Goal: Use online tool/utility

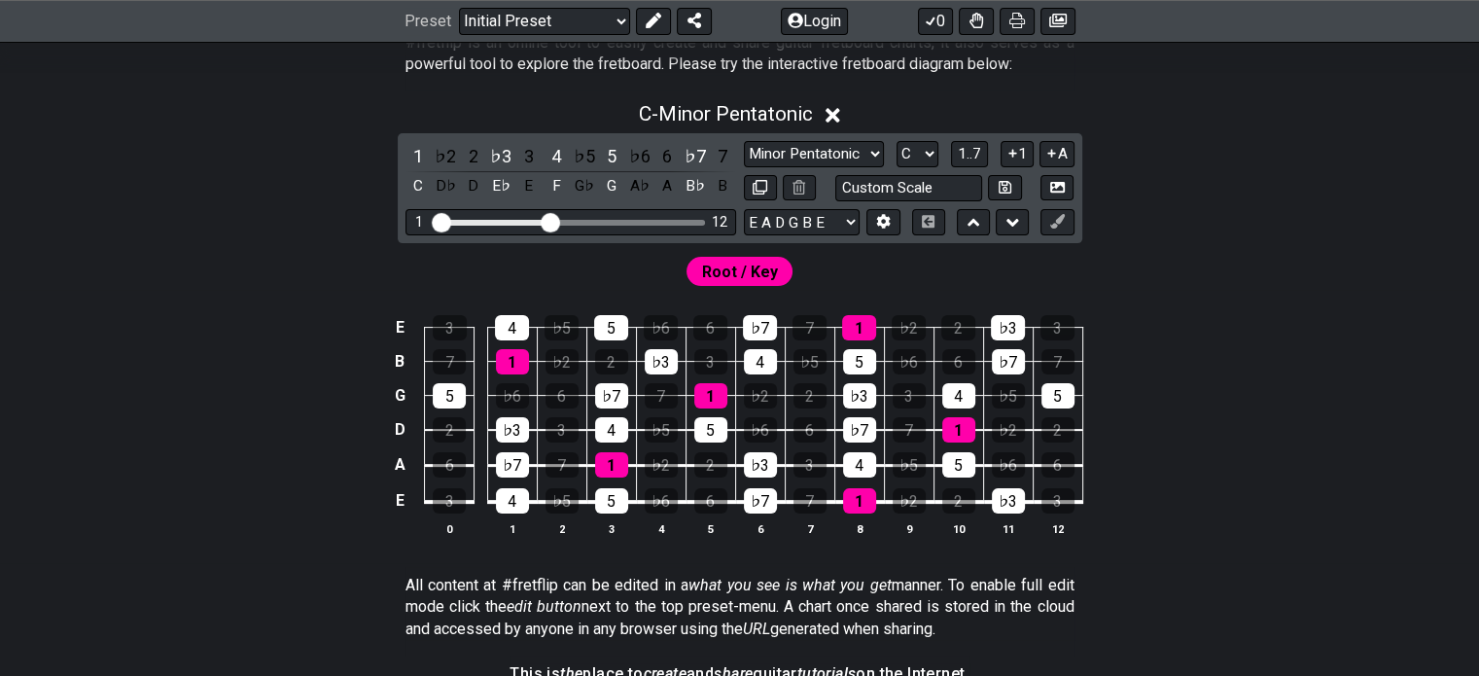
scroll to position [424, 0]
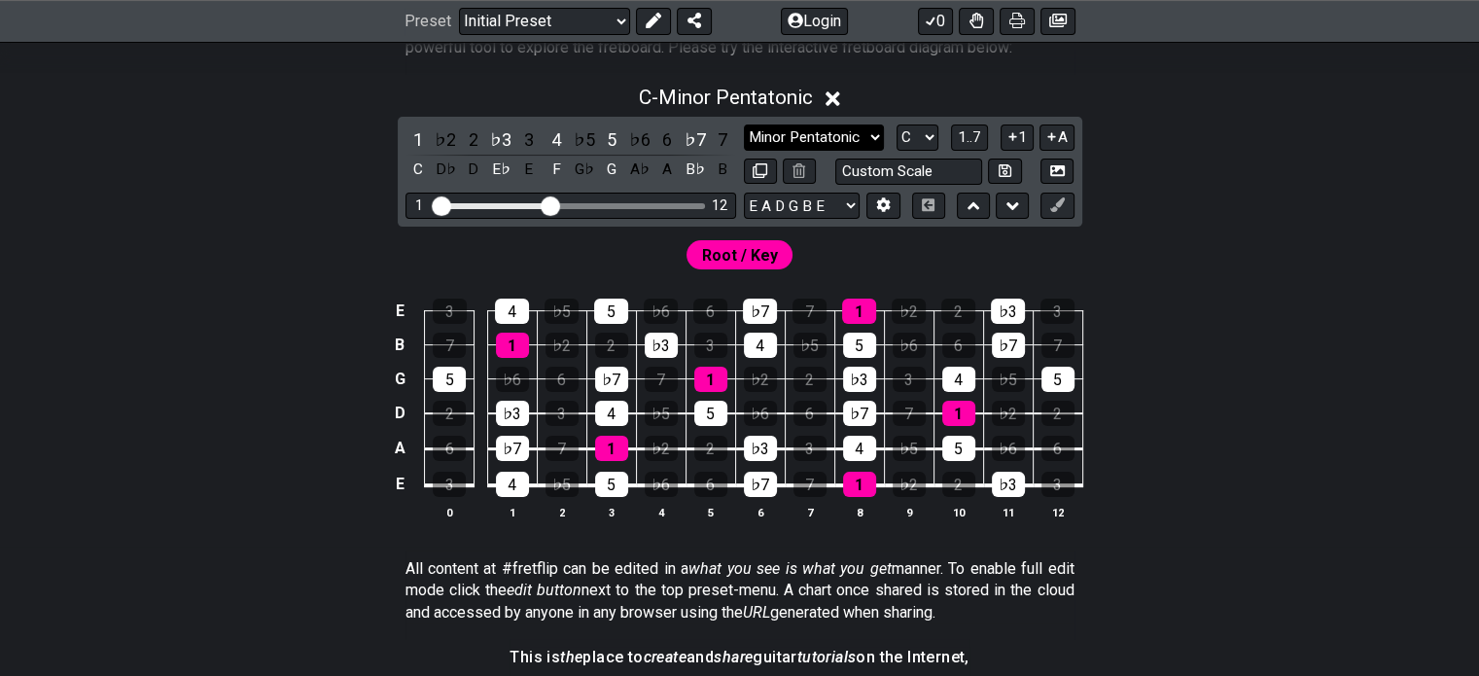
click at [868, 130] on select "Minor Pentatonic Click to edit Minor Pentatonic Major Pentatonic Minor Blues Ma…" at bounding box center [814, 137] width 140 height 26
click at [864, 128] on select "Minor Pentatonic Click to edit Minor Pentatonic Major Pentatonic Minor Blues Ma…" at bounding box center [814, 137] width 140 height 26
select select "Minor Pentatonic"
click at [744, 124] on select "Minor Pentatonic Click to edit Minor Pentatonic Major Pentatonic Minor Blues Ma…" at bounding box center [814, 137] width 140 height 26
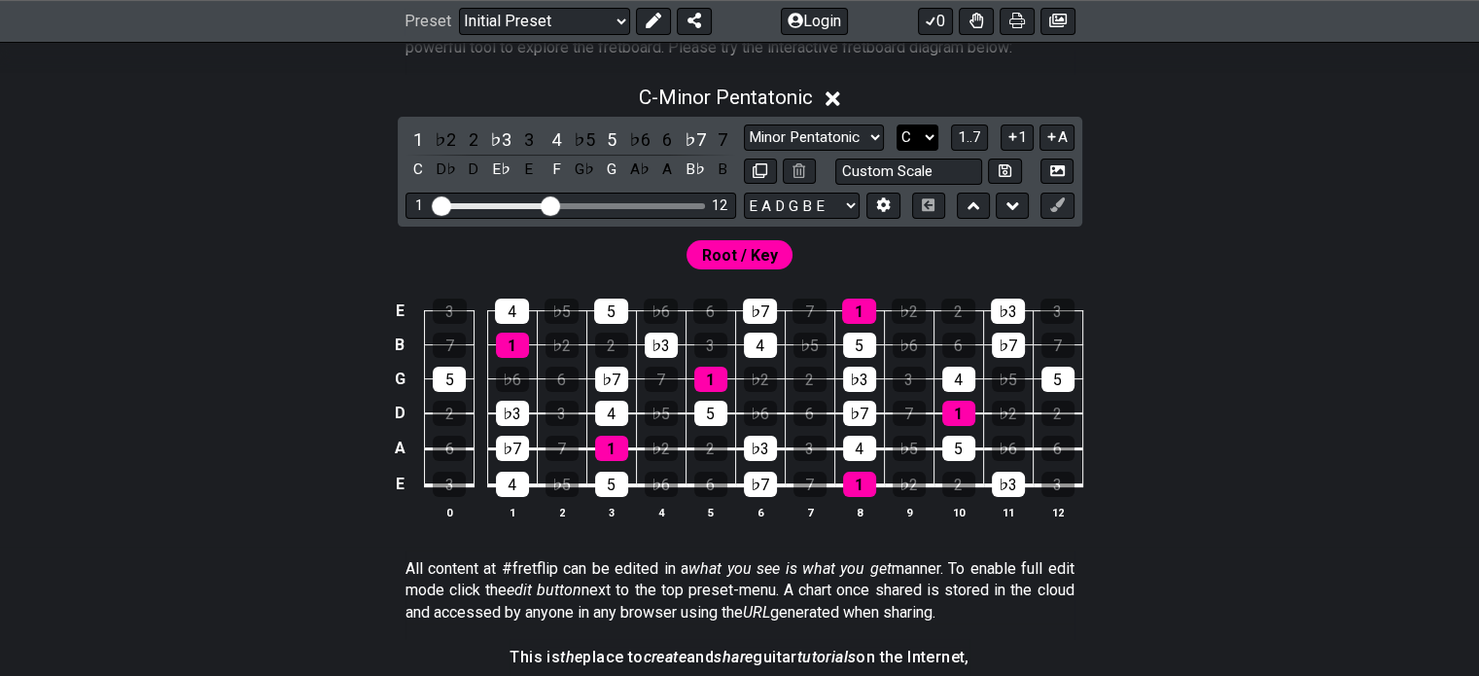
click at [918, 141] on select "A♭ A A♯ B♭ B C C♯ D♭ D D♯ E♭ E F F♯ G♭ G G♯" at bounding box center [918, 137] width 42 height 26
select select "A"
click at [897, 124] on select "A♭ A A♯ B♭ B C C♯ D♭ D D♯ E♭ E F F♯ G♭ G G♯" at bounding box center [918, 137] width 42 height 26
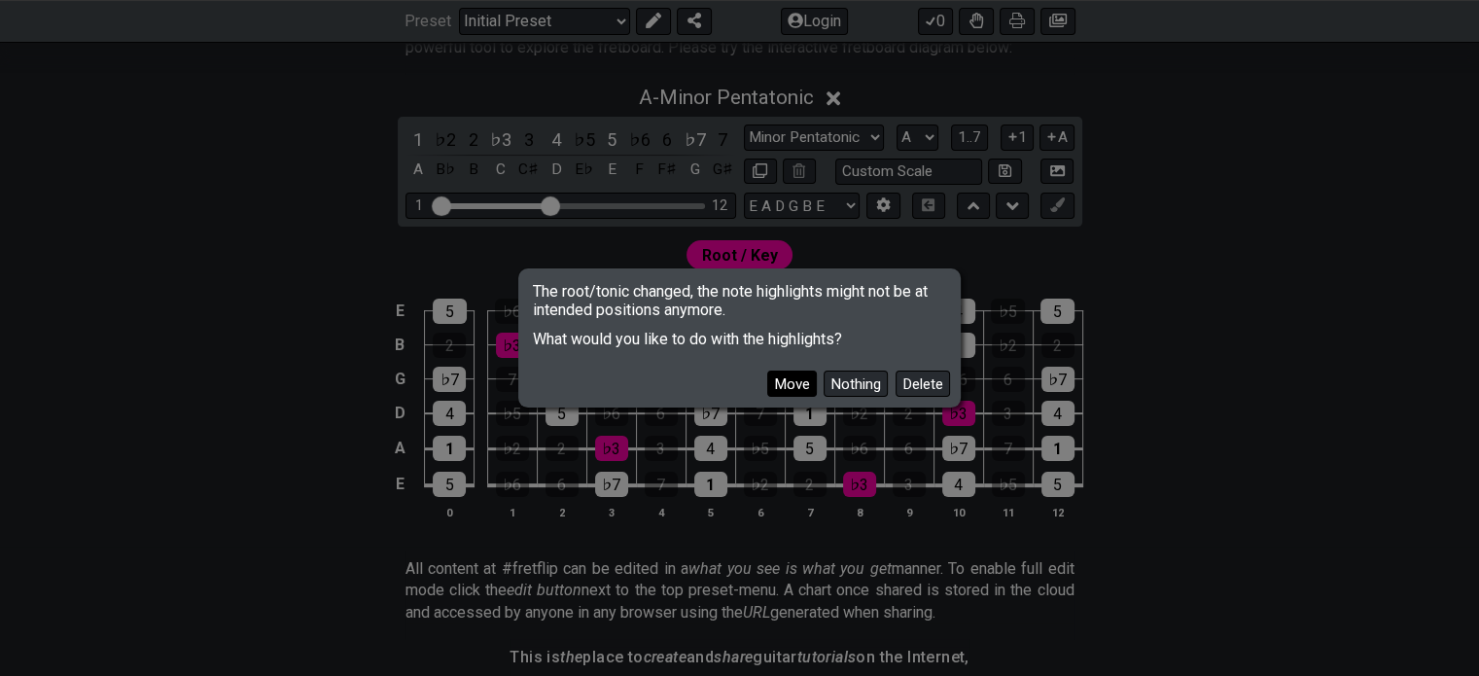
click at [788, 387] on button "Move" at bounding box center [792, 384] width 50 height 26
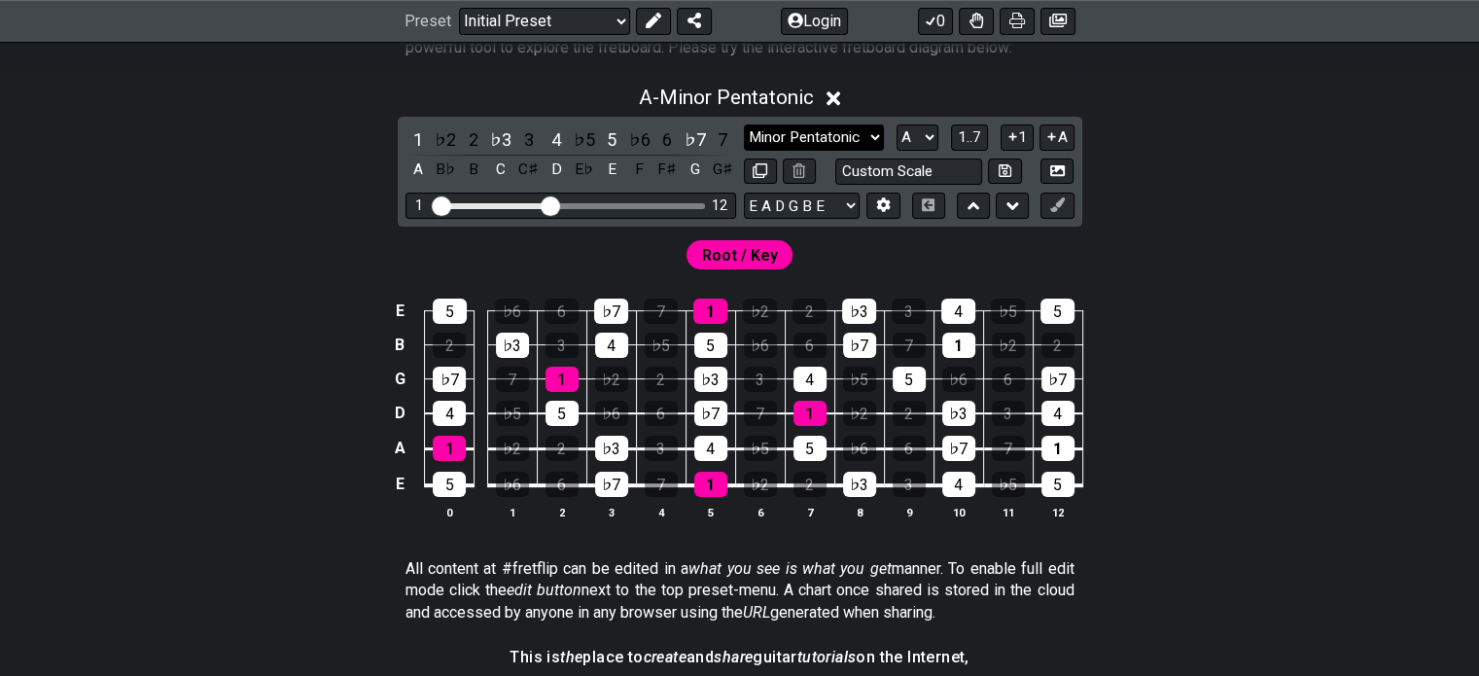
click at [844, 133] on select "Minor Pentatonic Click to edit Minor Pentatonic Major Pentatonic Minor Blues Ma…" at bounding box center [814, 137] width 140 height 26
click at [744, 124] on select "Minor Pentatonic Click to edit Minor Pentatonic Major Pentatonic Minor Blues Ma…" at bounding box center [814, 137] width 140 height 26
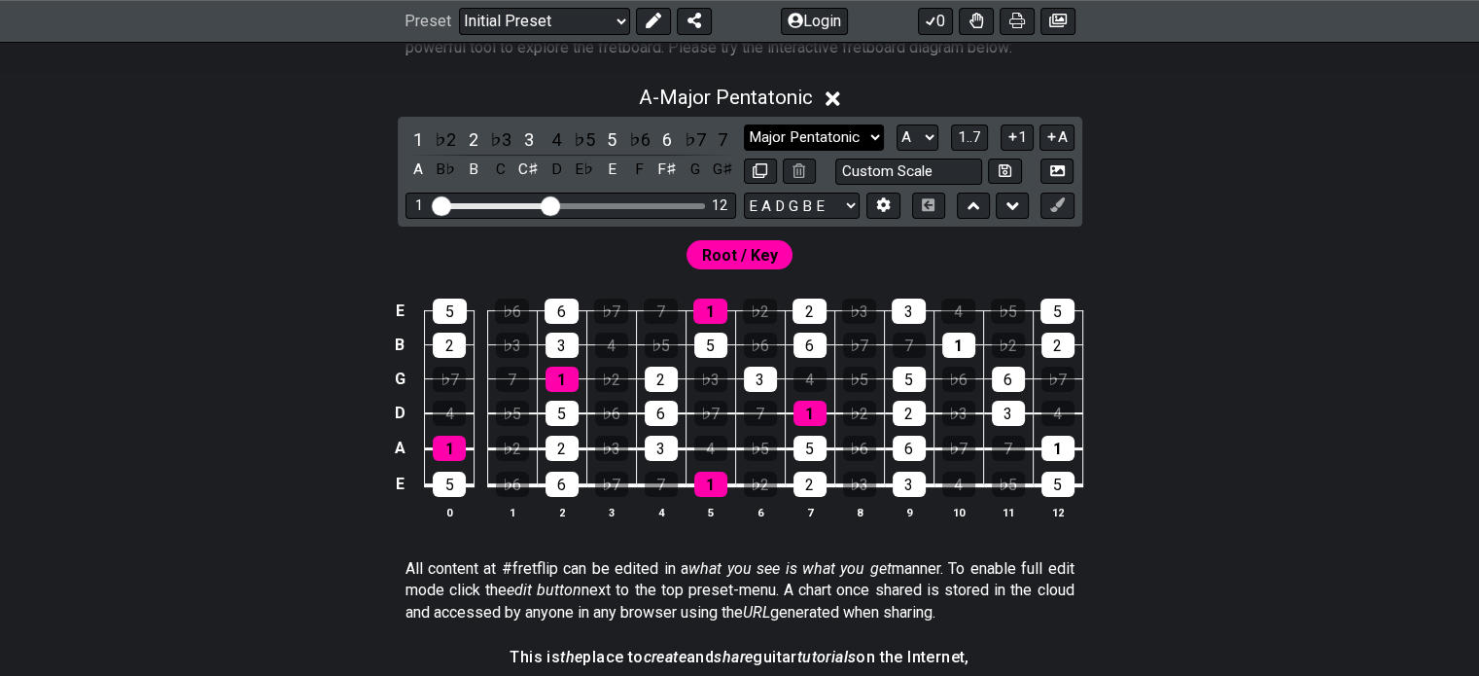
click at [830, 136] on select "Minor Pentatonic Click to edit Minor Pentatonic Major Pentatonic Minor Blues Ma…" at bounding box center [814, 137] width 140 height 26
click at [744, 124] on select "Minor Pentatonic Click to edit Minor Pentatonic Major Pentatonic Minor Blues Ma…" at bounding box center [814, 137] width 140 height 26
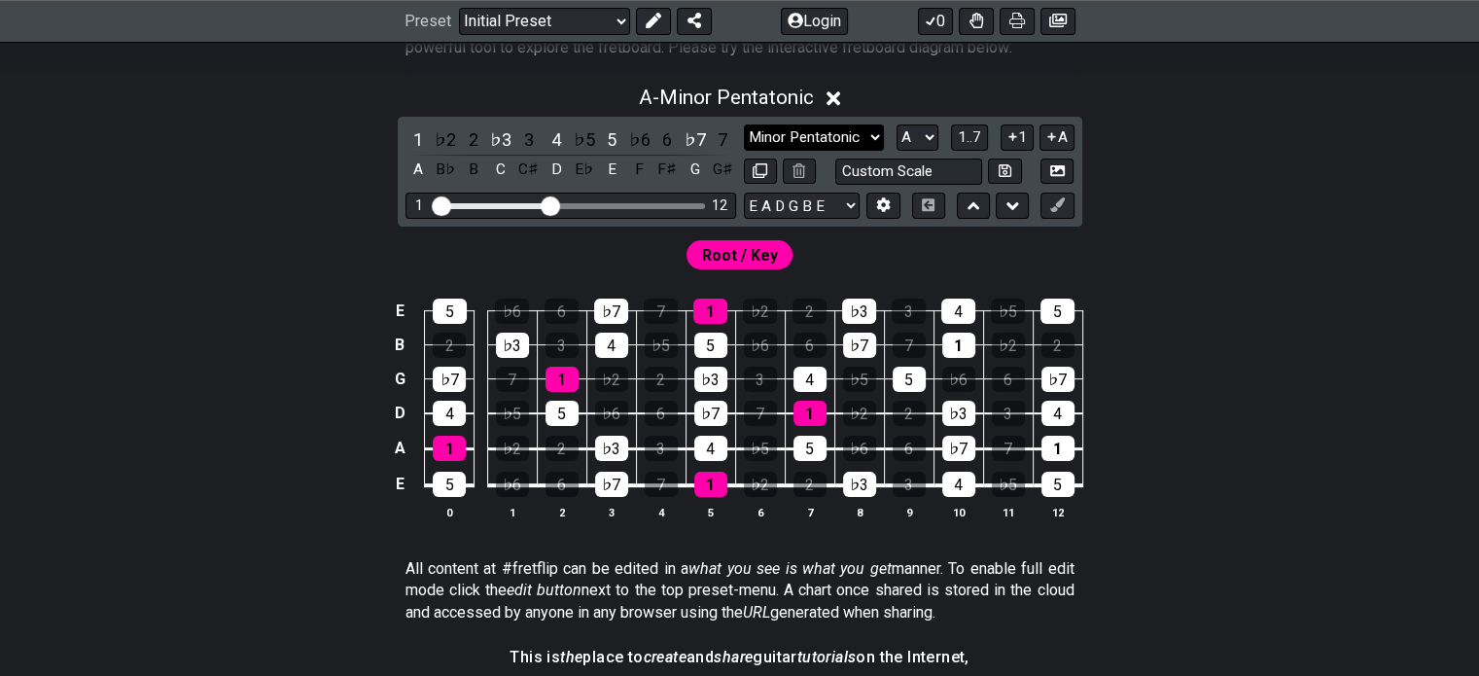
click at [787, 144] on select "Minor Pentatonic Click to edit Minor Pentatonic Major Pentatonic Minor Blues Ma…" at bounding box center [814, 137] width 140 height 26
click at [744, 124] on select "Minor Pentatonic Click to edit Minor Pentatonic Major Pentatonic Minor Blues Ma…" at bounding box center [814, 137] width 140 height 26
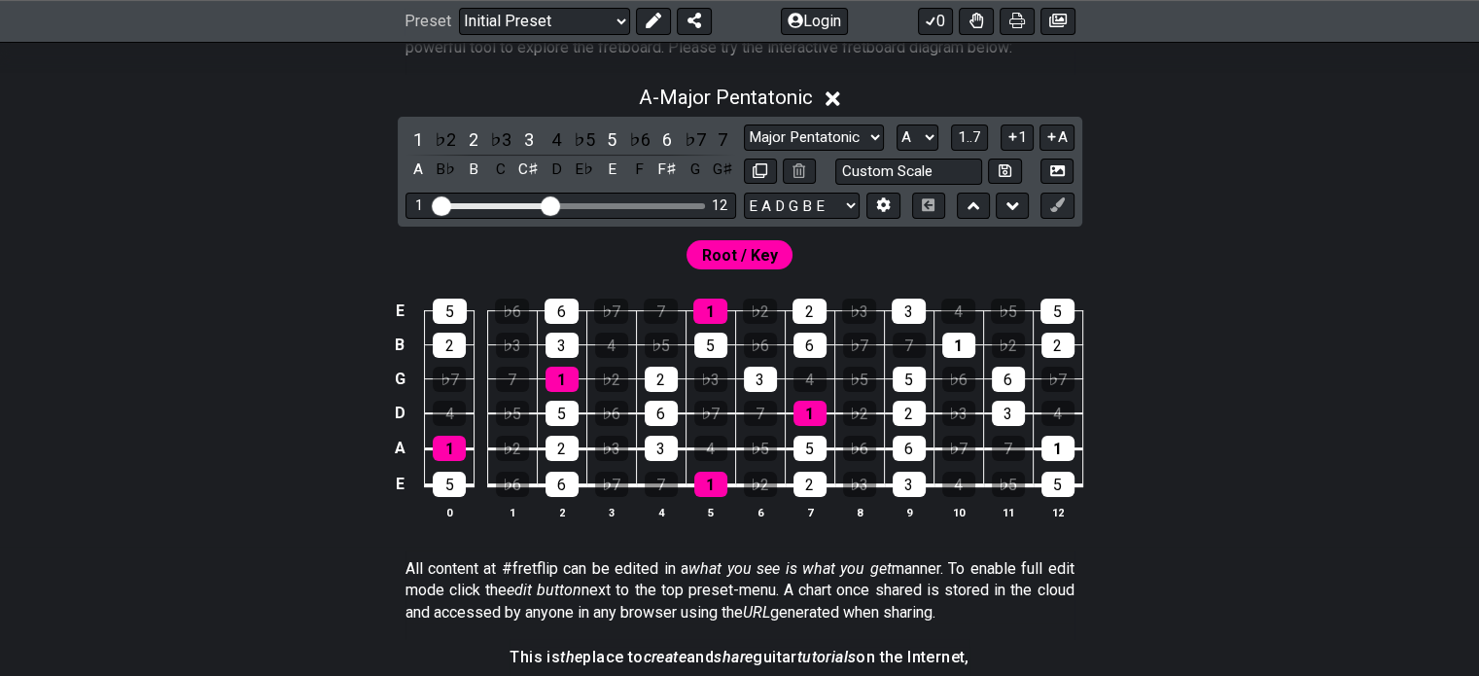
click at [990, 246] on div "Root / Key" at bounding box center [739, 250] width 1479 height 47
click at [832, 143] on select "Minor Pentatonic Click to edit Minor Pentatonic Major Pentatonic Minor Blues Ma…" at bounding box center [814, 137] width 140 height 26
click at [744, 124] on select "Minor Pentatonic Click to edit Minor Pentatonic Major Pentatonic Minor Blues Ma…" at bounding box center [814, 137] width 140 height 26
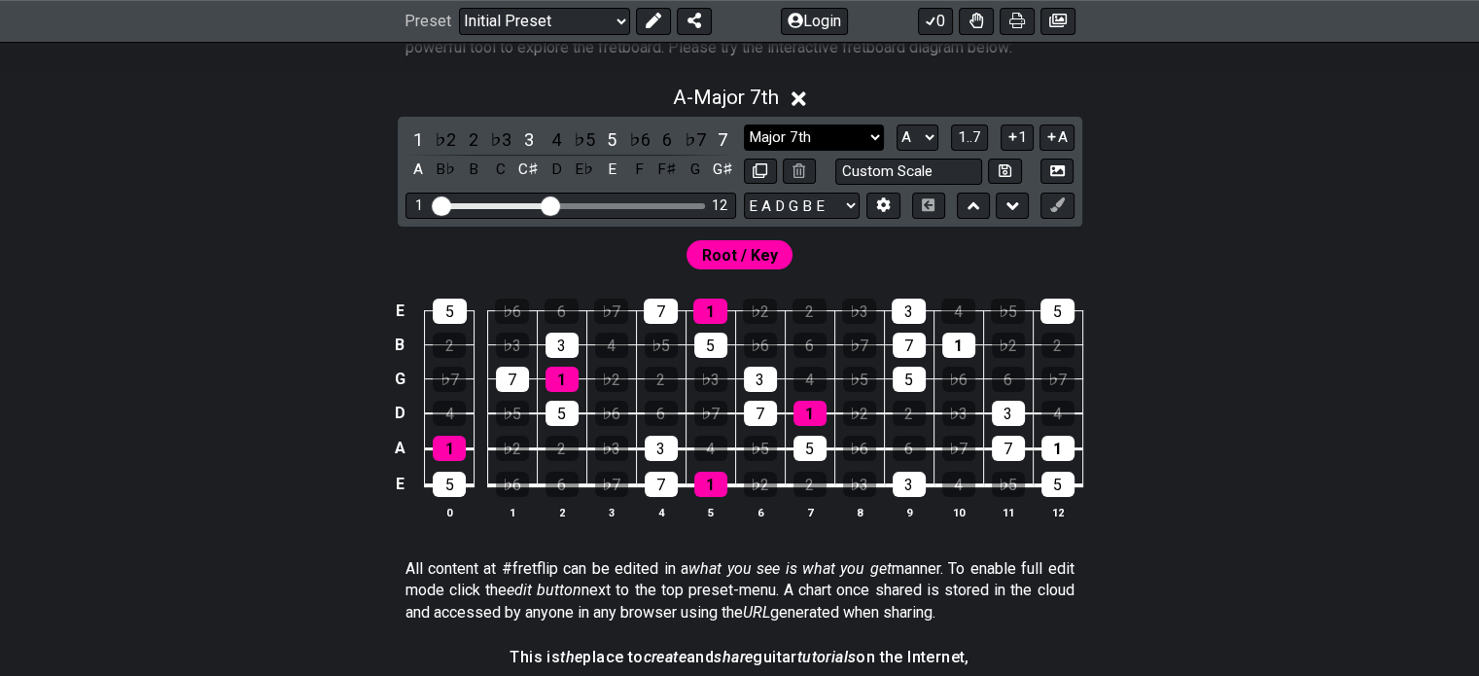
click at [831, 129] on select "Minor Pentatonic Click to edit Minor Pentatonic Major Pentatonic Minor Blues Ma…" at bounding box center [814, 137] width 140 height 26
click at [744, 124] on select "Minor Pentatonic Click to edit Minor Pentatonic Major Pentatonic Minor Blues Ma…" at bounding box center [814, 137] width 140 height 26
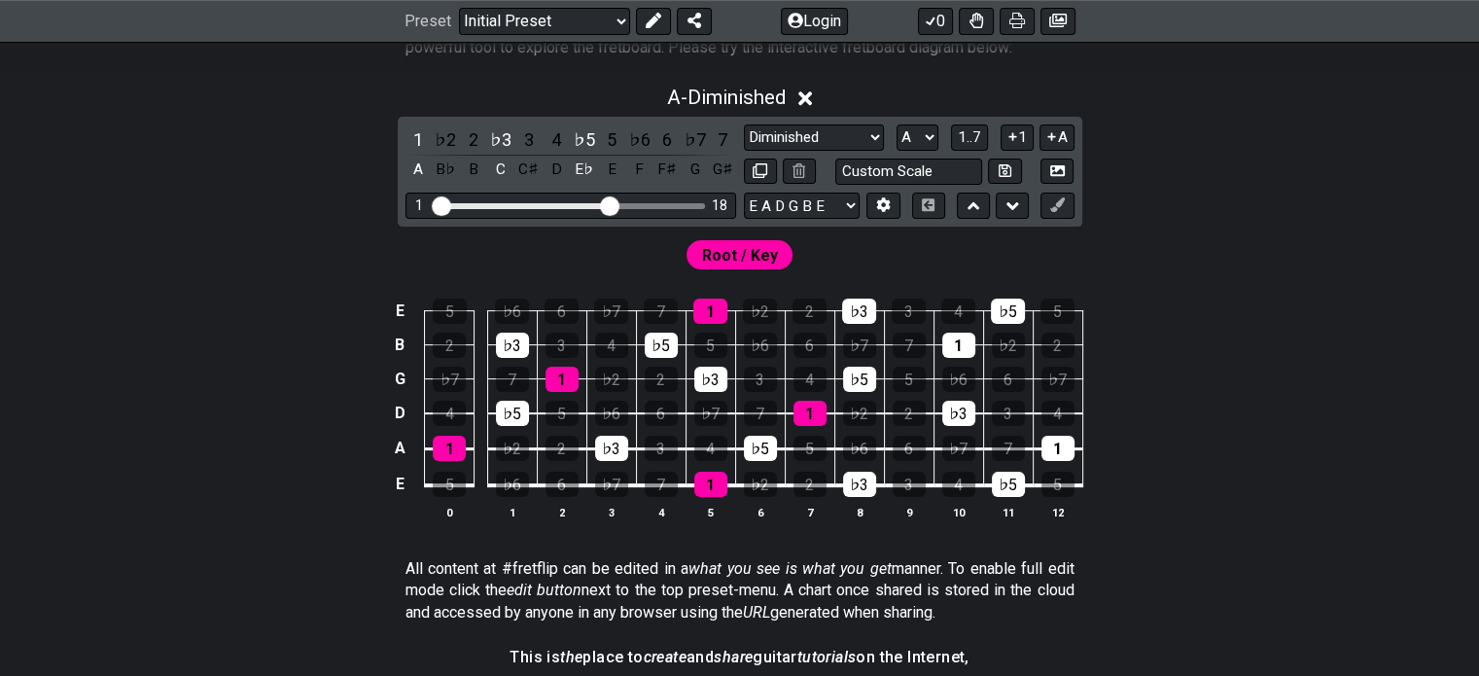
drag, startPoint x: 551, startPoint y: 205, endPoint x: 614, endPoint y: 210, distance: 62.4
click at [614, 204] on input "Visible fret range" at bounding box center [571, 204] width 276 height 0
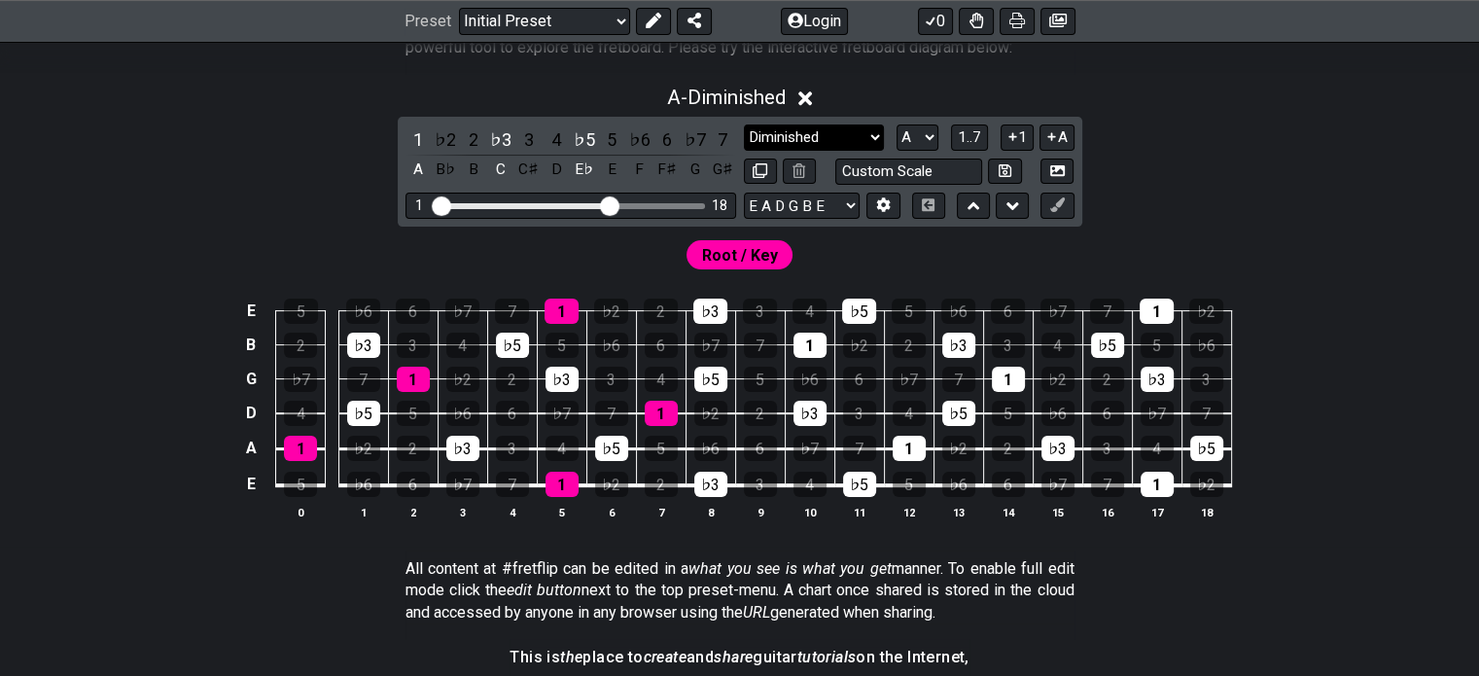
click at [812, 136] on select "Minor Pentatonic Click to edit Minor Pentatonic Major Pentatonic Minor Blues Ma…" at bounding box center [814, 137] width 140 height 26
click at [744, 124] on select "Minor Pentatonic Click to edit Minor Pentatonic Major Pentatonic Minor Blues Ma…" at bounding box center [814, 137] width 140 height 26
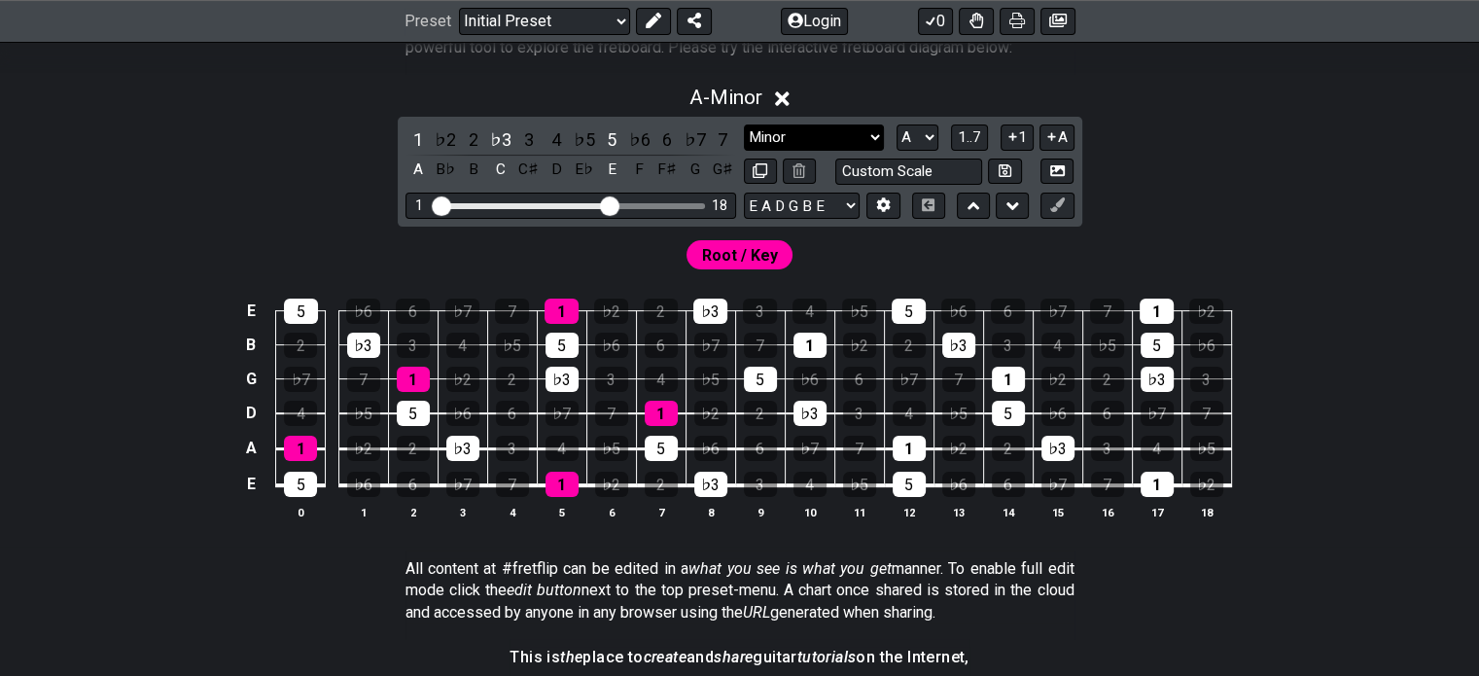
click at [813, 131] on select "Minor Pentatonic Click to edit Minor Pentatonic Major Pentatonic Minor Blues Ma…" at bounding box center [814, 137] width 140 height 26
click at [744, 124] on select "Minor Pentatonic Click to edit Minor Pentatonic Major Pentatonic Minor Blues Ma…" at bounding box center [814, 137] width 140 height 26
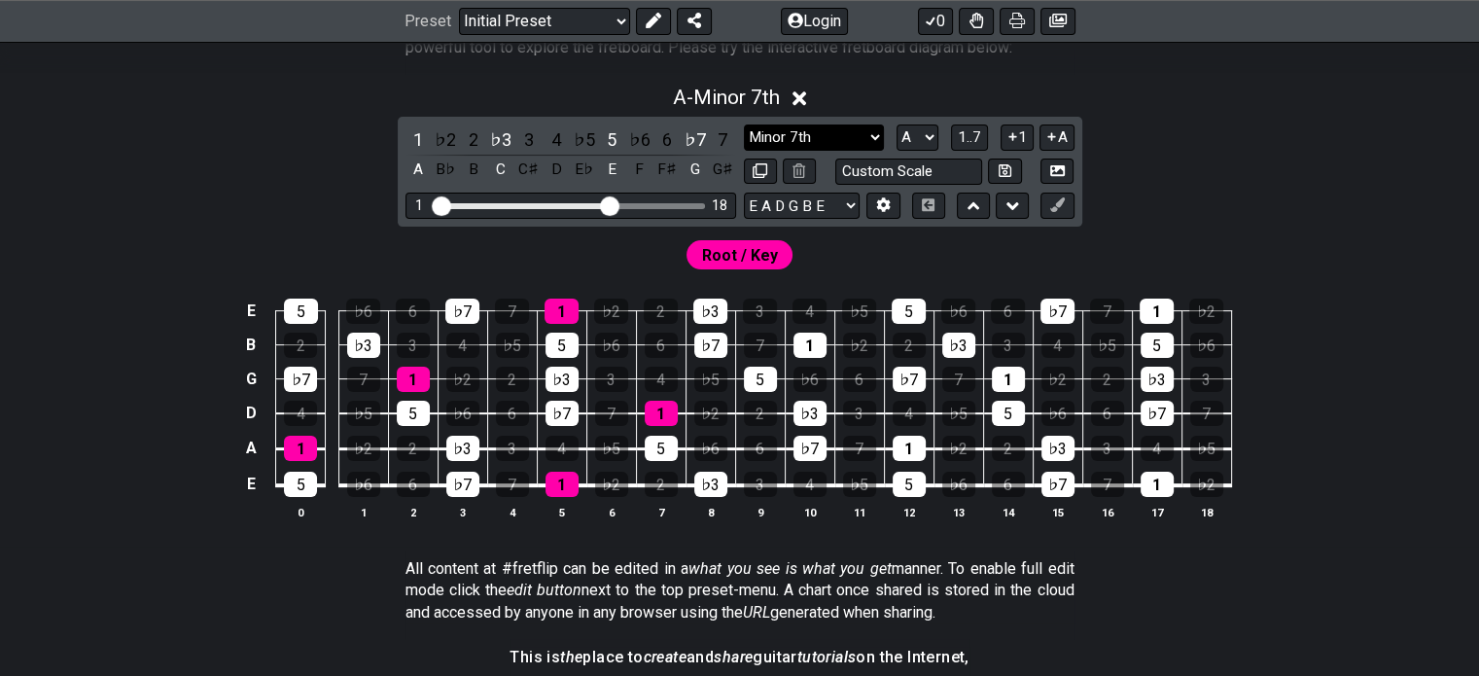
click at [807, 127] on select "Minor Pentatonic Click to edit Minor Pentatonic Major Pentatonic Minor Blues Ma…" at bounding box center [814, 137] width 140 height 26
click at [744, 124] on select "Minor Pentatonic Click to edit Minor Pentatonic Major Pentatonic Minor Blues Ma…" at bounding box center [814, 137] width 140 height 26
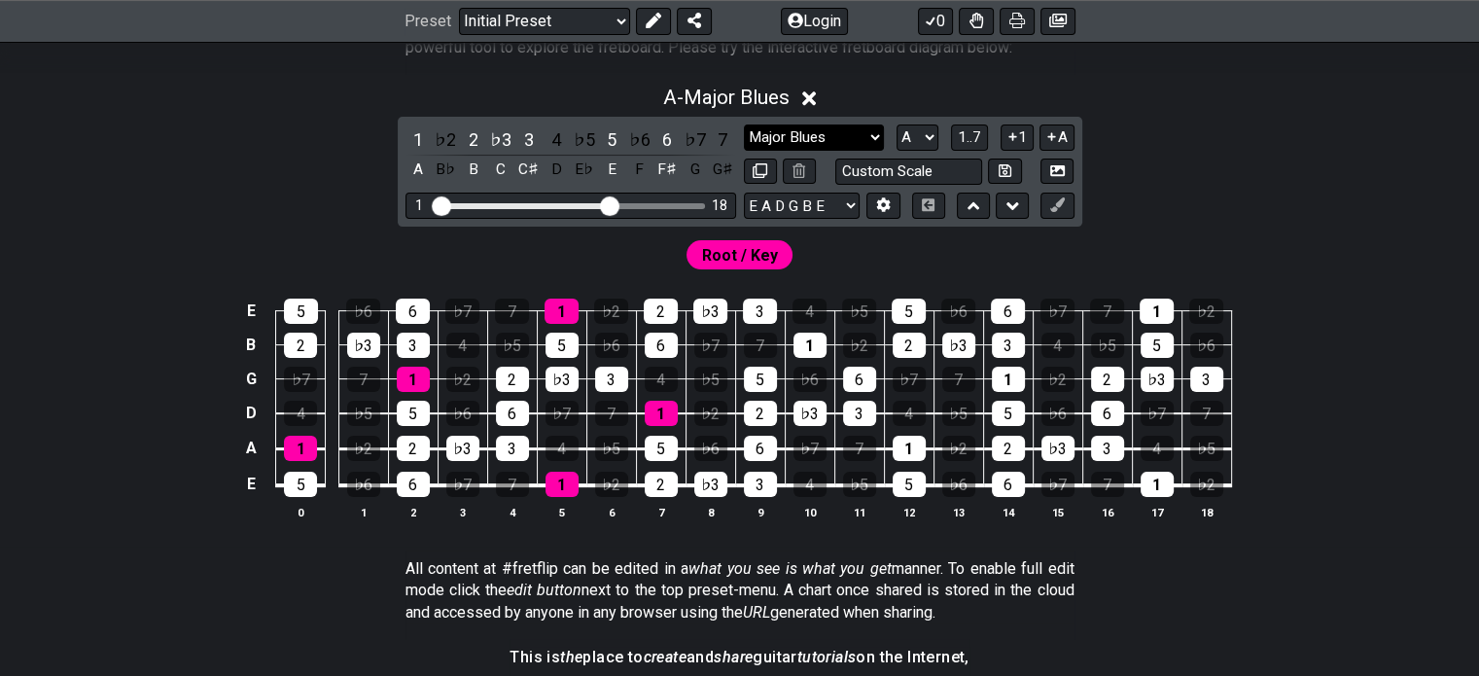
drag, startPoint x: 836, startPoint y: 129, endPoint x: 829, endPoint y: 148, distance: 20.0
click at [836, 129] on select "Minor Pentatonic Click to edit Minor Pentatonic Major Pentatonic Minor Blues Ma…" at bounding box center [814, 137] width 140 height 26
click at [744, 124] on select "Minor Pentatonic Click to edit Minor Pentatonic Major Pentatonic Minor Blues Ma…" at bounding box center [814, 137] width 140 height 26
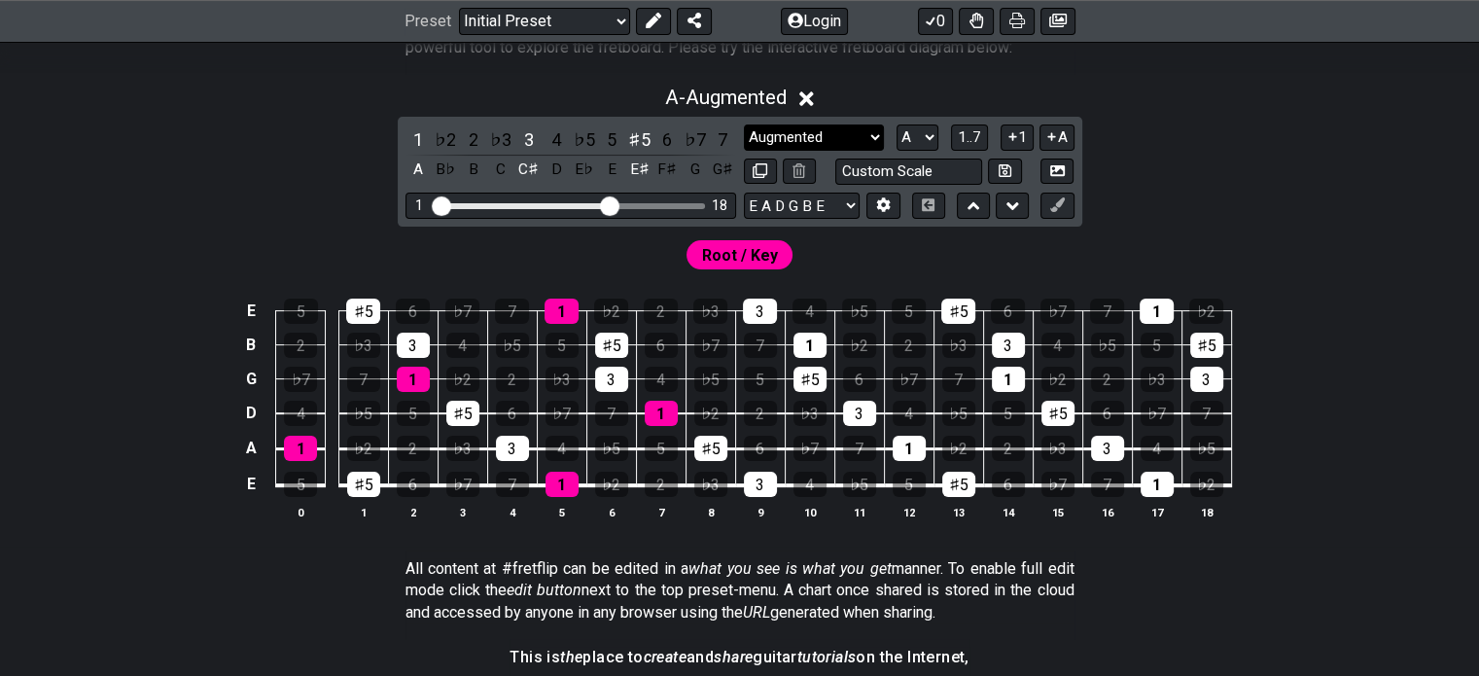
click at [770, 139] on select "Minor Pentatonic Click to edit Minor Pentatonic Major Pentatonic Minor Blues Ma…" at bounding box center [814, 137] width 140 height 26
click at [744, 124] on select "Minor Pentatonic Click to edit Minor Pentatonic Major Pentatonic Minor Blues Ma…" at bounding box center [814, 137] width 140 height 26
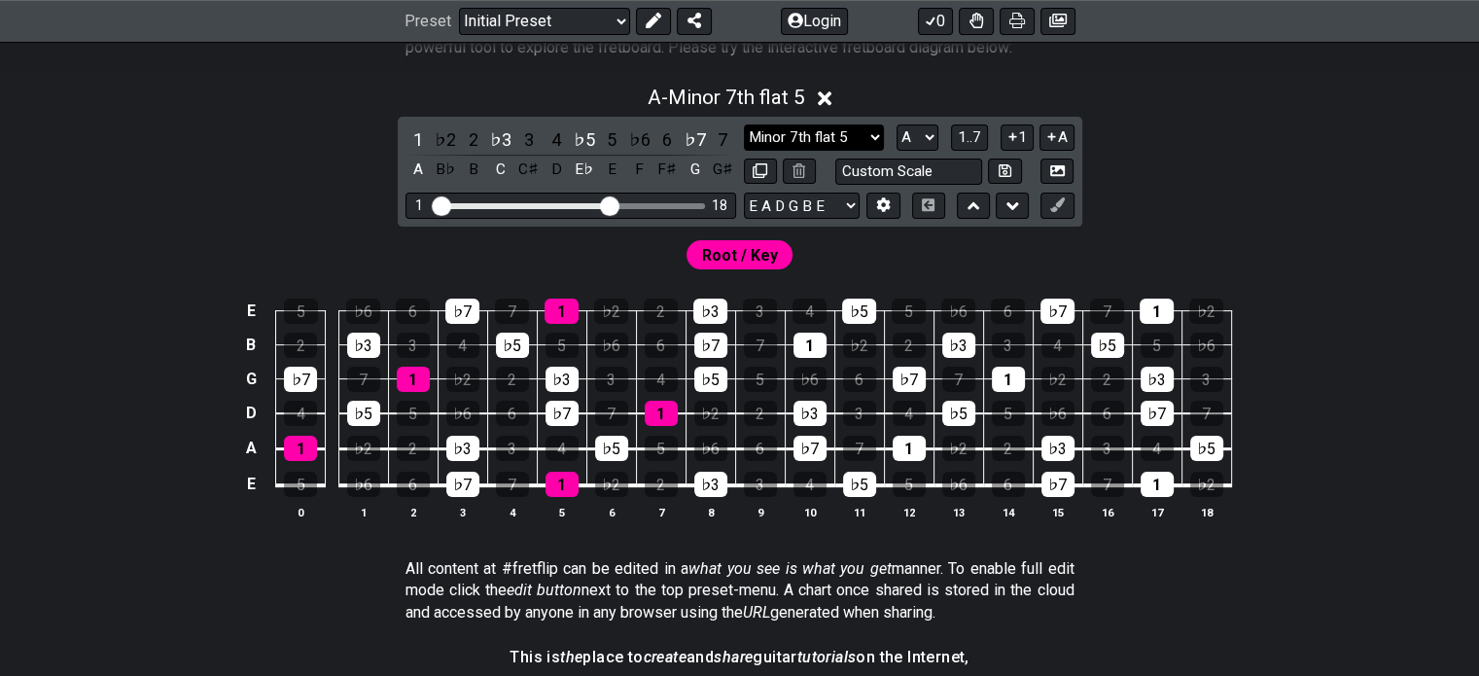
click at [842, 139] on select "Minor Pentatonic Click to edit Minor Pentatonic Major Pentatonic Minor Blues Ma…" at bounding box center [814, 137] width 140 height 26
click at [851, 135] on select "Minor Pentatonic Click to edit Minor Pentatonic Major Pentatonic Minor Blues Ma…" at bounding box center [814, 137] width 140 height 26
click at [744, 124] on select "Minor Pentatonic Click to edit Minor Pentatonic Major Pentatonic Minor Blues Ma…" at bounding box center [814, 137] width 140 height 26
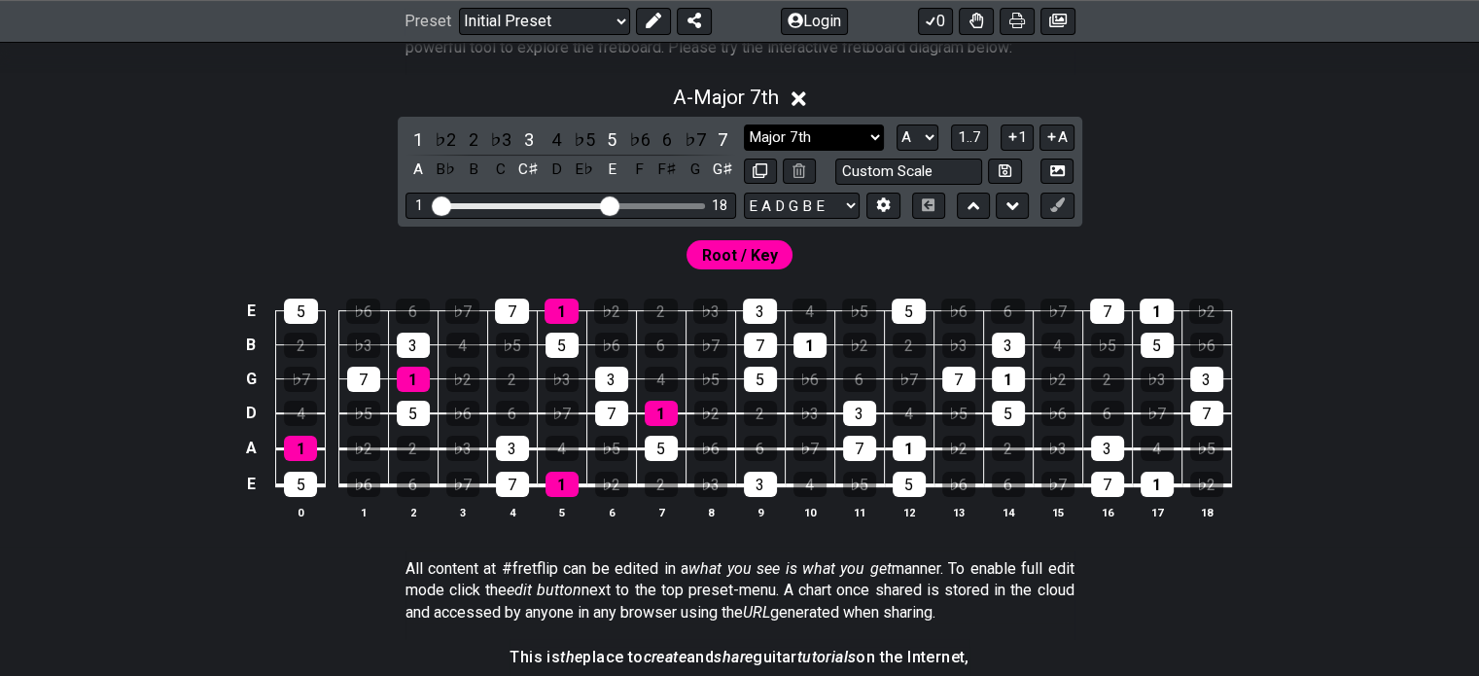
click at [800, 143] on select "Minor Pentatonic Click to edit Minor Pentatonic Major Pentatonic Minor Blues Ma…" at bounding box center [814, 137] width 140 height 26
click at [744, 124] on select "Minor Pentatonic Click to edit Minor Pentatonic Major Pentatonic Minor Blues Ma…" at bounding box center [814, 137] width 140 height 26
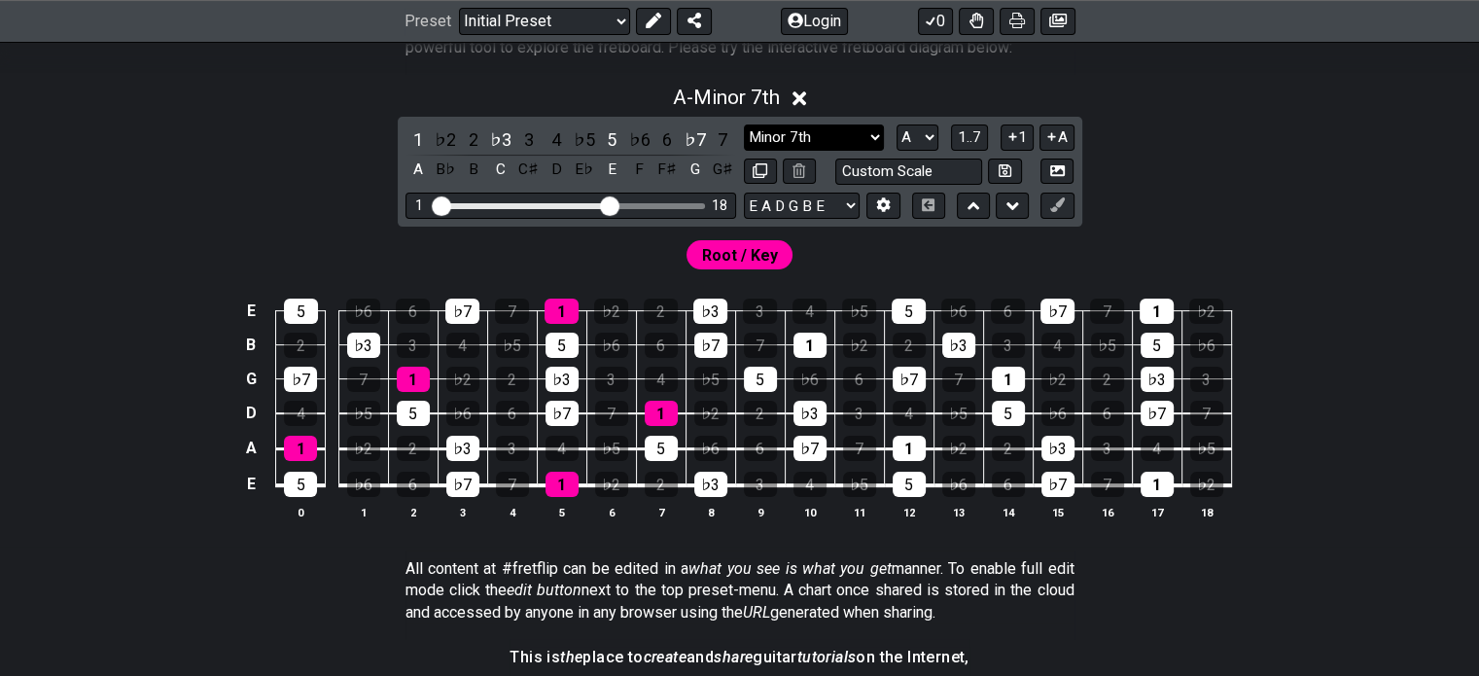
click at [844, 139] on select "Minor Pentatonic Click to edit Minor Pentatonic Major Pentatonic Minor Blues Ma…" at bounding box center [814, 137] width 140 height 26
click at [744, 124] on select "Minor Pentatonic Click to edit Minor Pentatonic Major Pentatonic Minor Blues Ma…" at bounding box center [814, 137] width 140 height 26
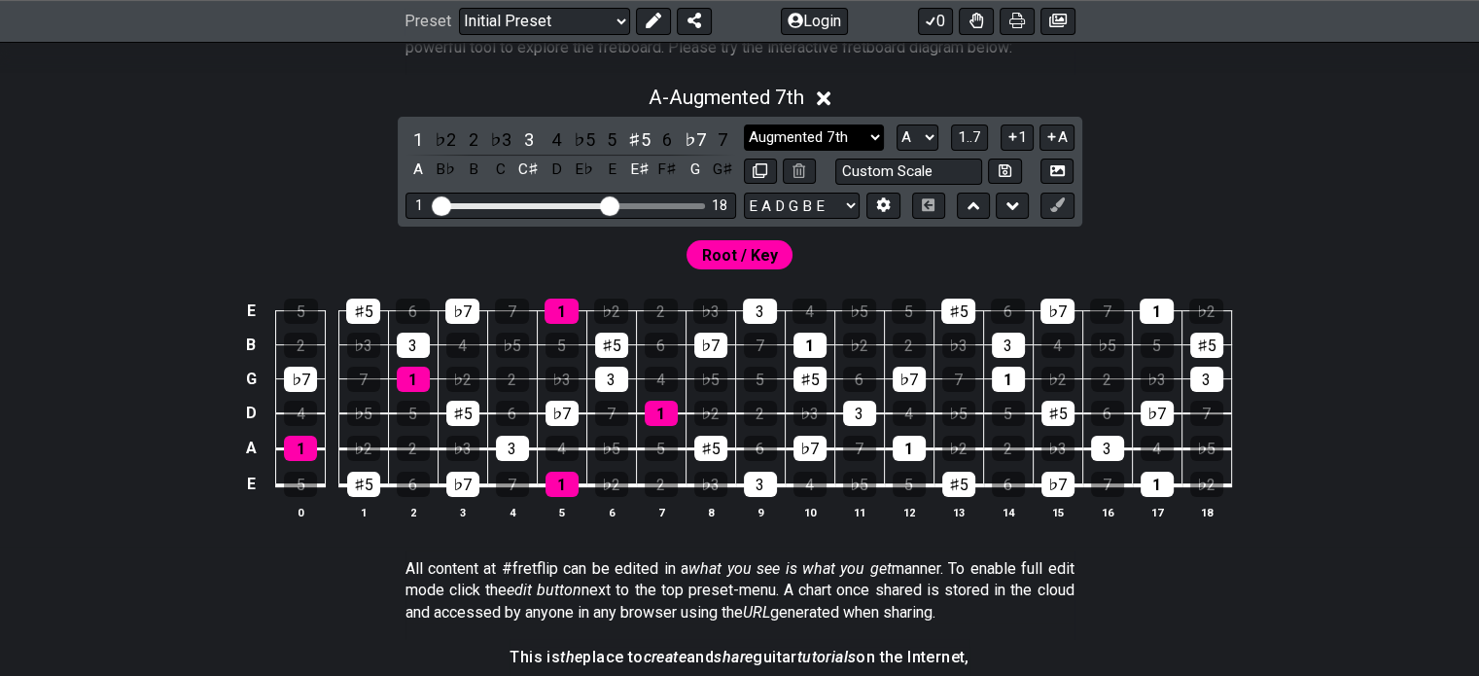
click at [847, 138] on select "Minor Pentatonic Click to edit Minor Pentatonic Major Pentatonic Minor Blues Ma…" at bounding box center [814, 137] width 140 height 26
click at [744, 124] on select "Minor Pentatonic Click to edit Minor Pentatonic Major Pentatonic Minor Blues Ma…" at bounding box center [814, 137] width 140 height 26
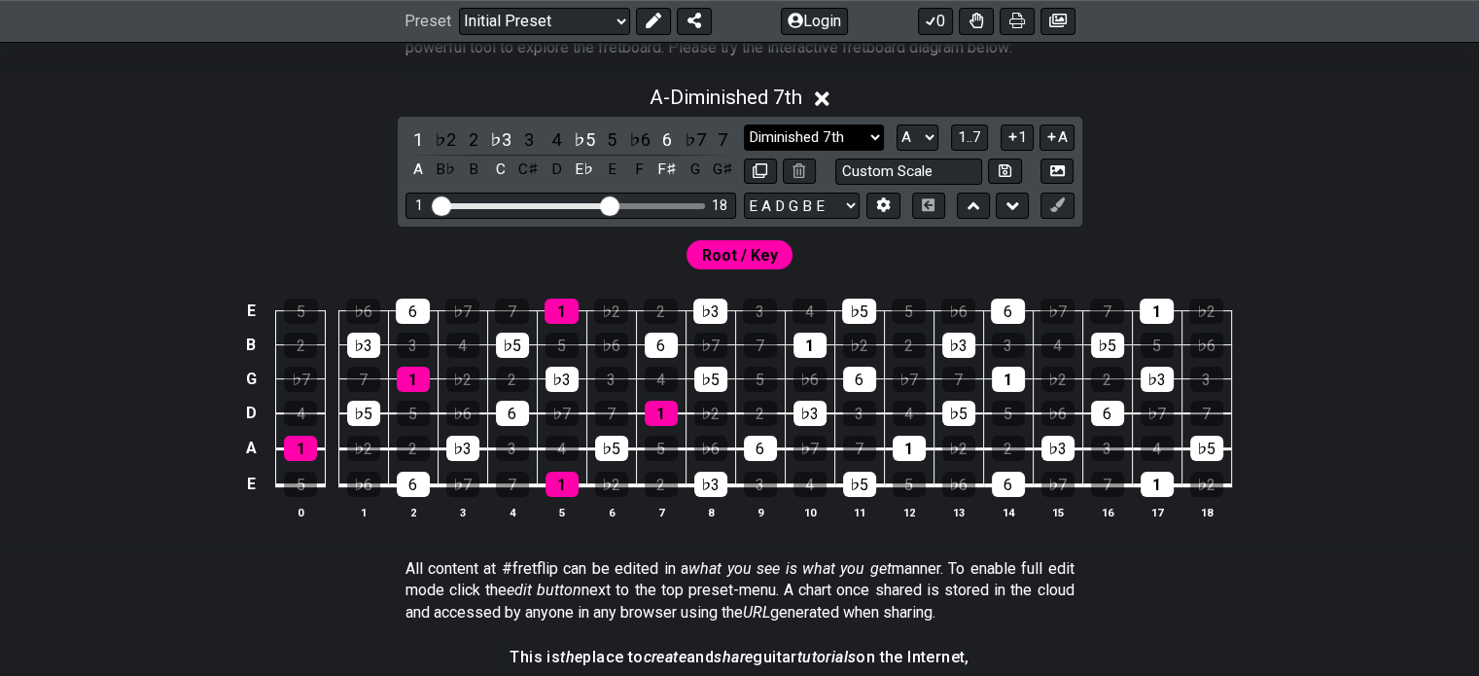
click at [825, 136] on select "Minor Pentatonic Click to edit Minor Pentatonic Major Pentatonic Minor Blues Ma…" at bounding box center [814, 137] width 140 height 26
click at [744, 124] on select "Minor Pentatonic Click to edit Minor Pentatonic Major Pentatonic Minor Blues Ma…" at bounding box center [814, 137] width 140 height 26
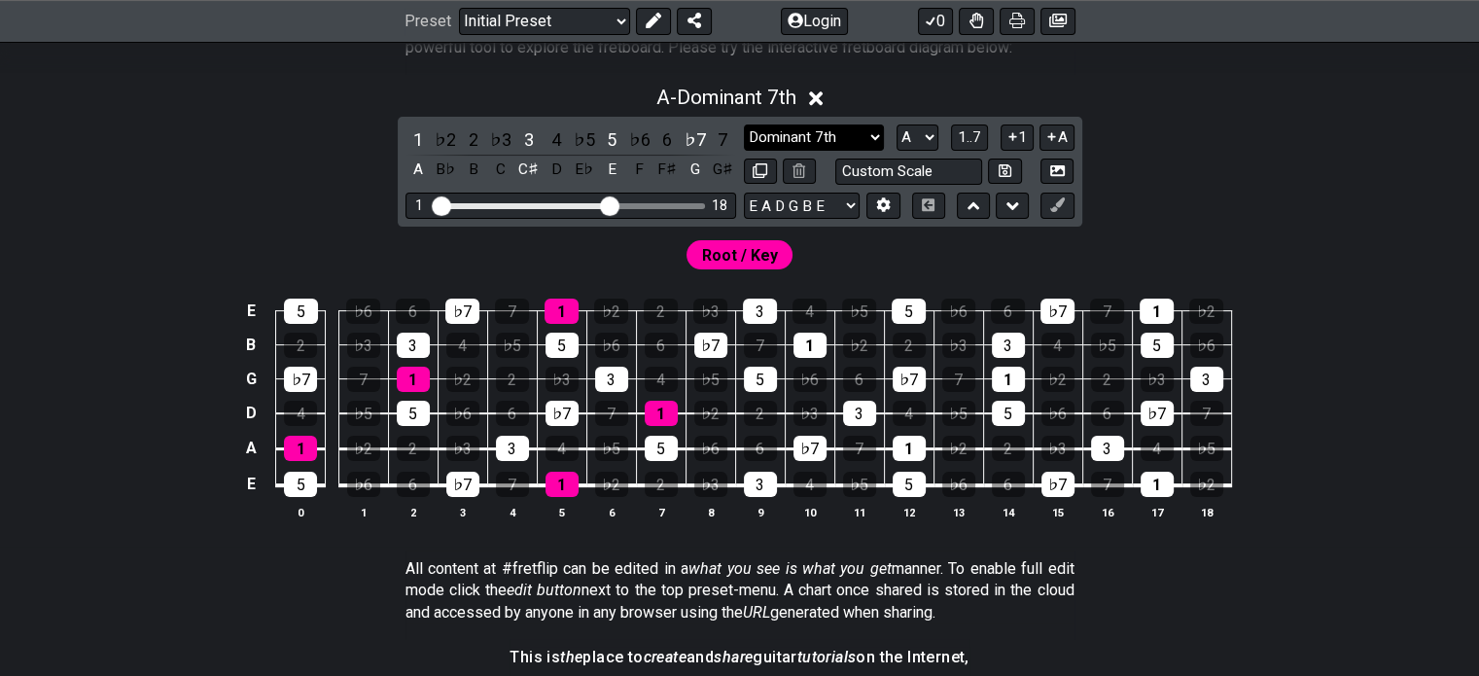
click at [812, 138] on select "Minor Pentatonic Click to edit Minor Pentatonic Major Pentatonic Minor Blues Ma…" at bounding box center [814, 137] width 140 height 26
select select "Augmented 7th"
click at [744, 124] on select "Minor Pentatonic Click to edit Minor Pentatonic Major Pentatonic Minor Blues Ma…" at bounding box center [814, 137] width 140 height 26
